Goal: Check status

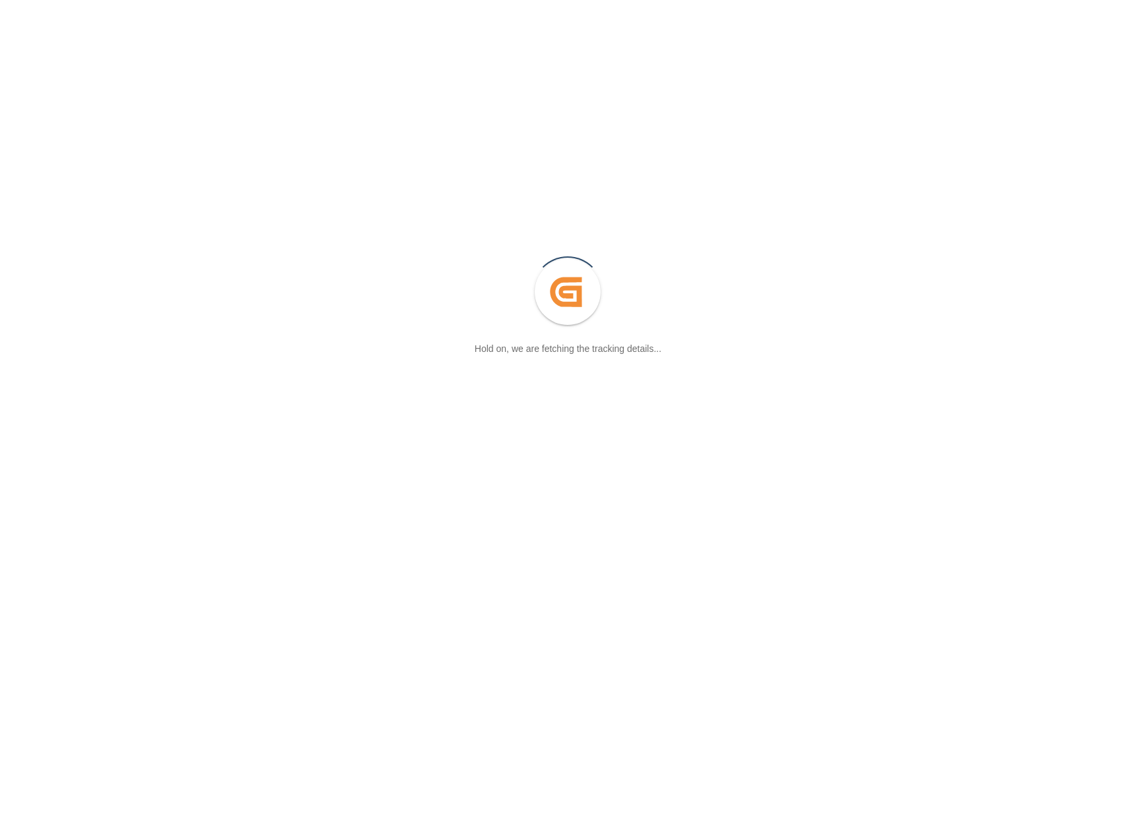
click at [836, 402] on div "Created by potrace 1.15, written by Peter Selinger 2001-2017 Hold on, we are fe…" at bounding box center [568, 293] width 1136 height 586
click at [929, 472] on div "Created by potrace 1.15, written by Peter Selinger 2001-2017 Hold on, we are fe…" at bounding box center [568, 293] width 1136 height 586
click at [810, 564] on div "Created by potrace 1.15, written by Peter Selinger 2001-2017 Hold on, we are fe…" at bounding box center [568, 293] width 1136 height 586
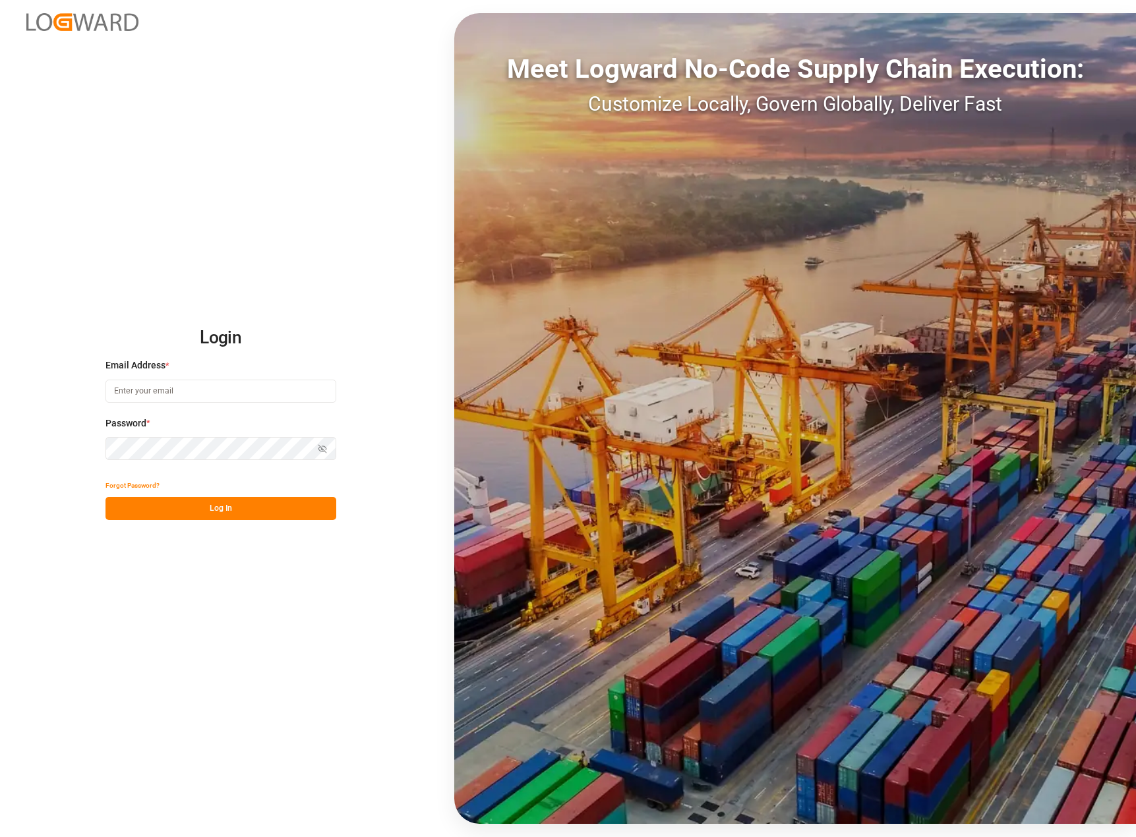
click at [181, 390] on input at bounding box center [220, 391] width 231 height 23
